Goal: Find specific page/section: Find specific page/section

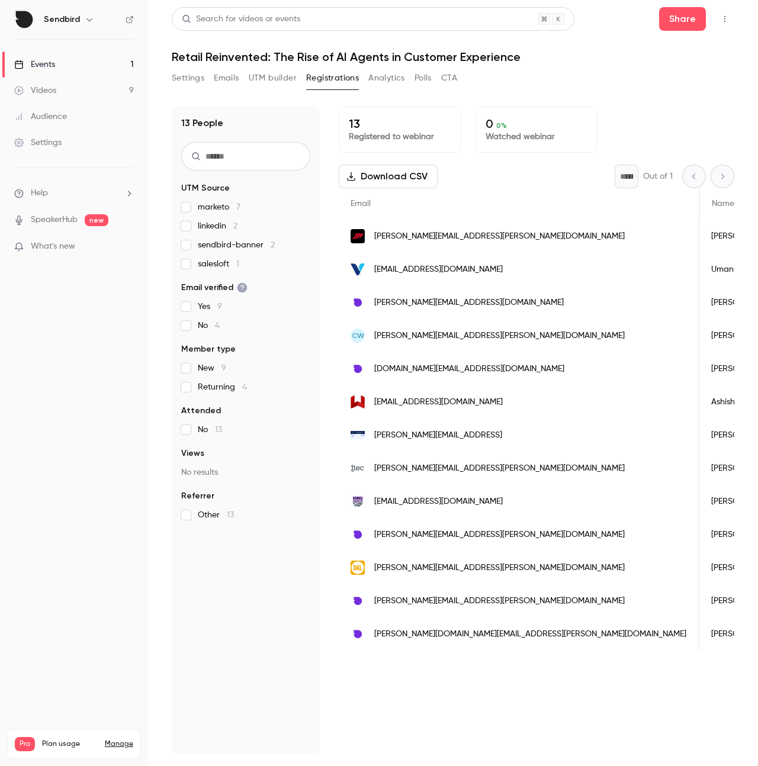
scroll to position [0, 988]
drag, startPoint x: 172, startPoint y: 56, endPoint x: 509, endPoint y: 66, distance: 337.2
click at [509, 66] on div "Search for videos or events Share Retail Reinvented: The Rise of AI Agents in C…" at bounding box center [453, 381] width 563 height 748
click at [560, 60] on h1 "Retail Reinvented: The Rise of AI Agents in Customer Experience" at bounding box center [453, 57] width 563 height 14
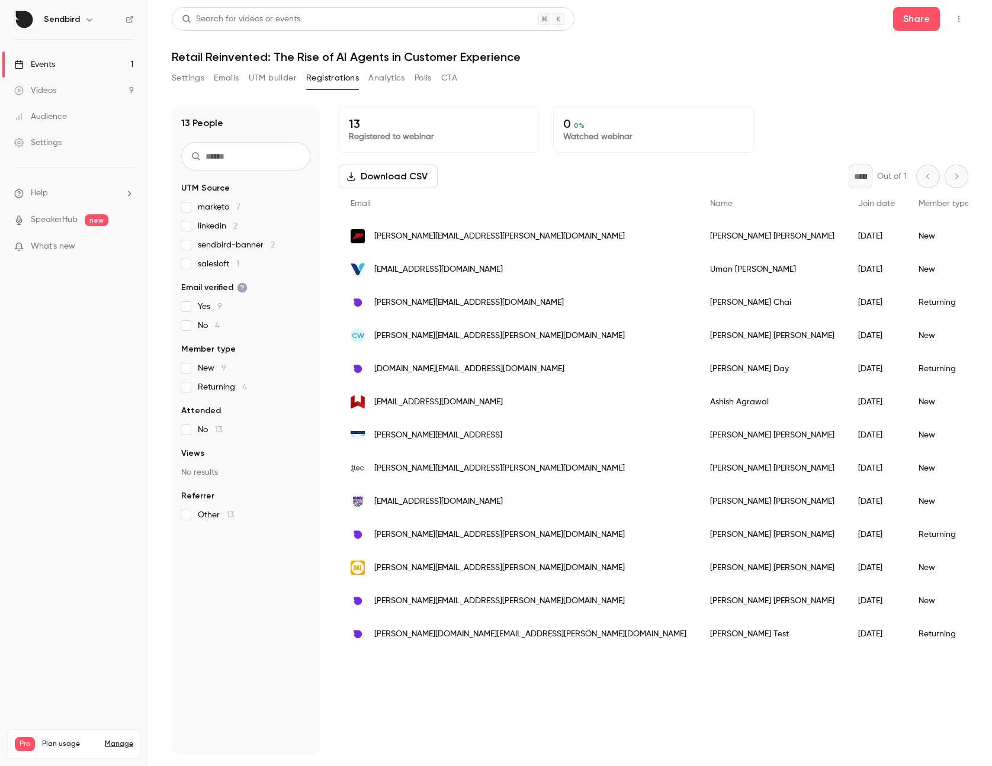
click at [230, 77] on button "Emails" at bounding box center [226, 78] width 25 height 19
